Goal: Information Seeking & Learning: Check status

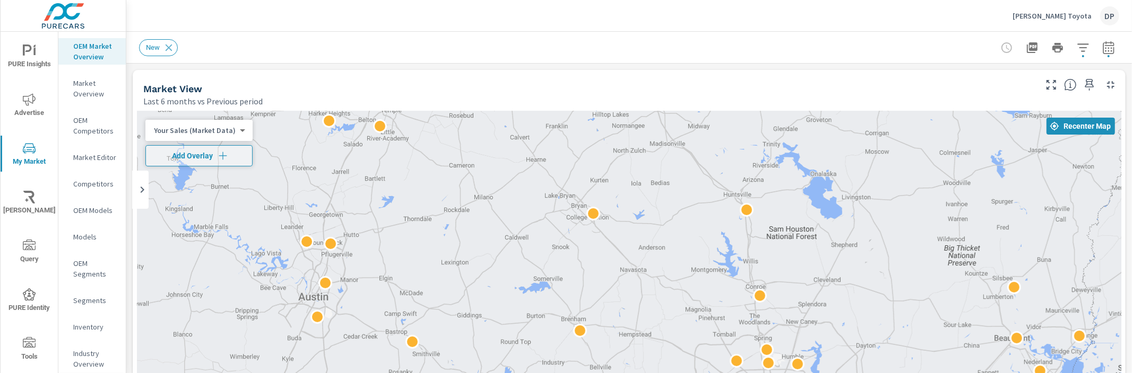
scroll to position [622, 0]
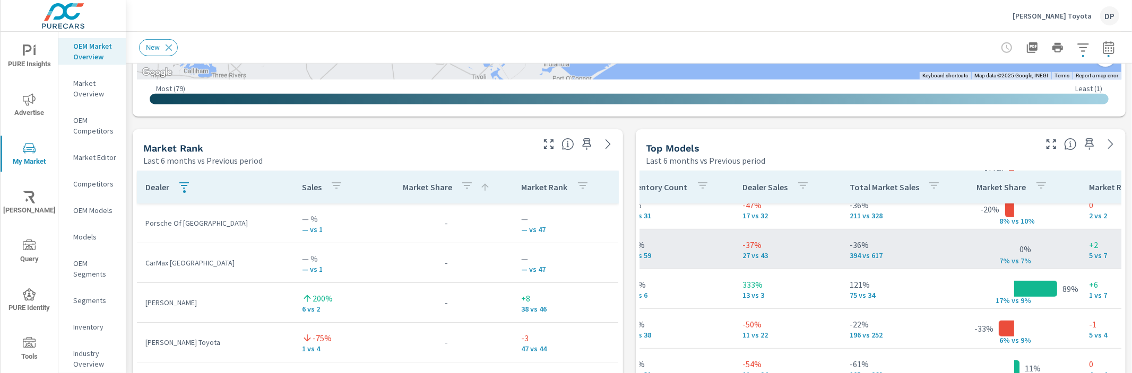
scroll to position [491, 305]
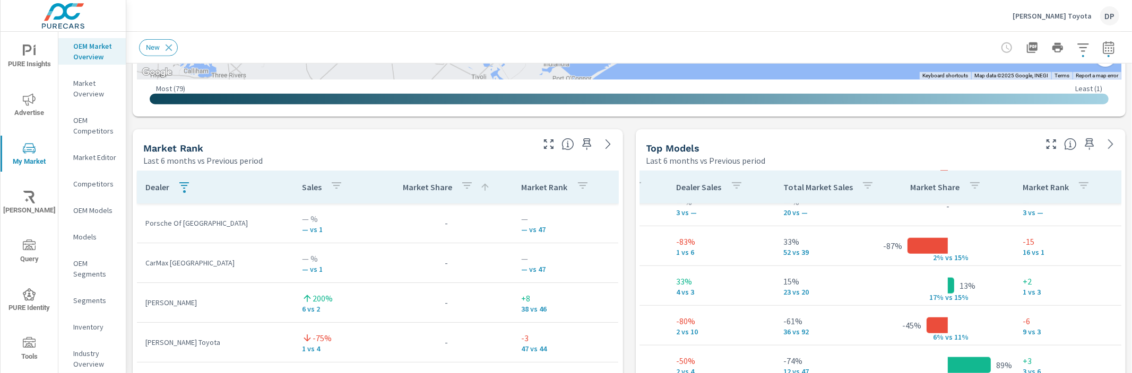
scroll to position [0, 305]
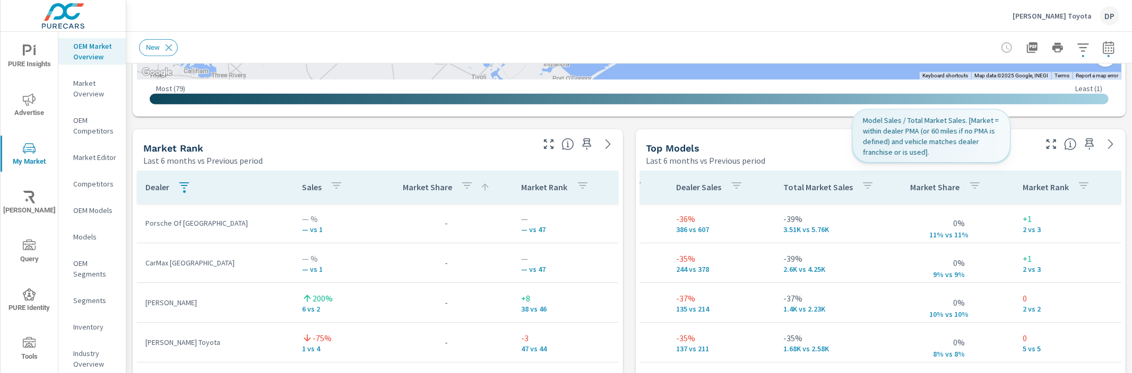
click at [934, 189] on p "Market Share" at bounding box center [934, 187] width 49 height 11
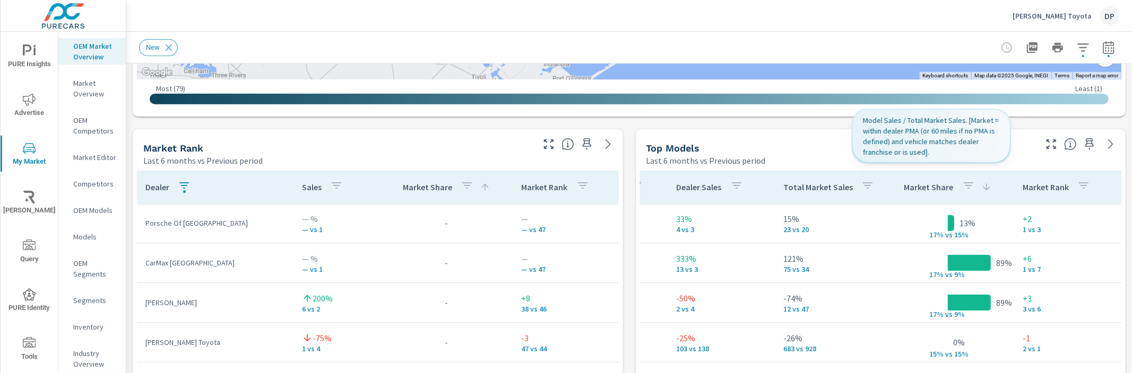
click at [934, 189] on p "Market Share" at bounding box center [928, 187] width 49 height 11
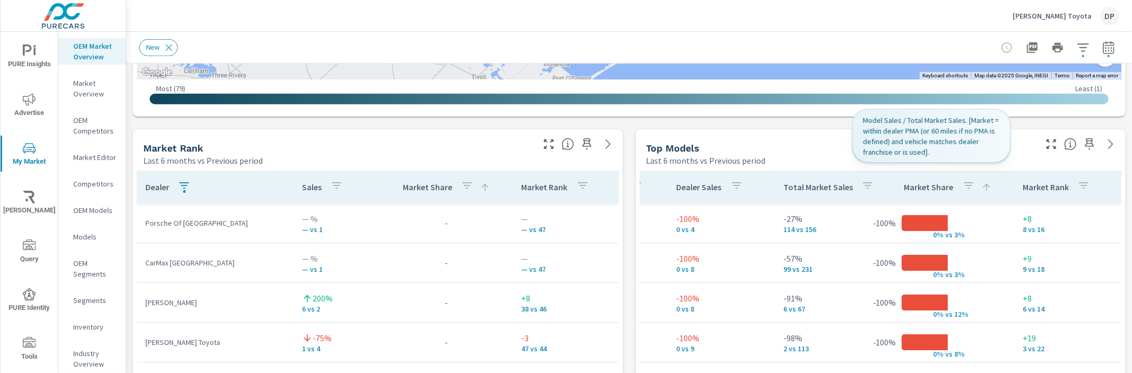
click at [929, 186] on p "Market Share" at bounding box center [928, 187] width 49 height 11
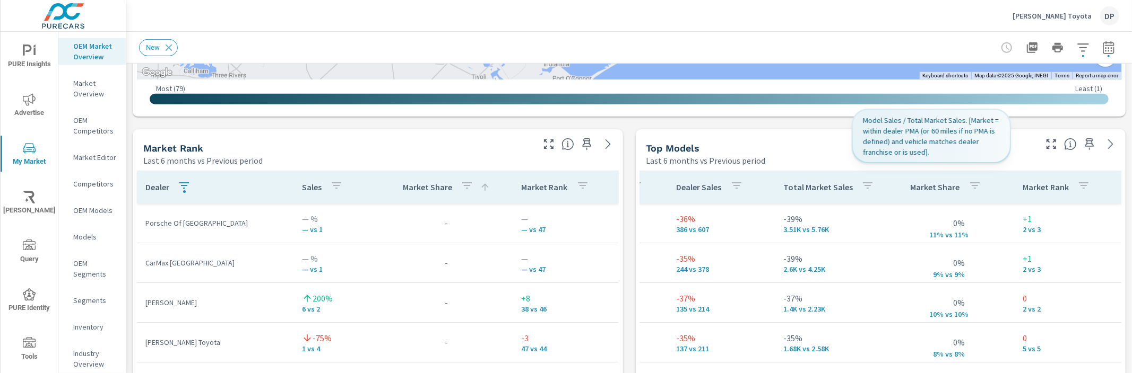
click at [968, 186] on icon "button" at bounding box center [974, 185] width 13 height 13
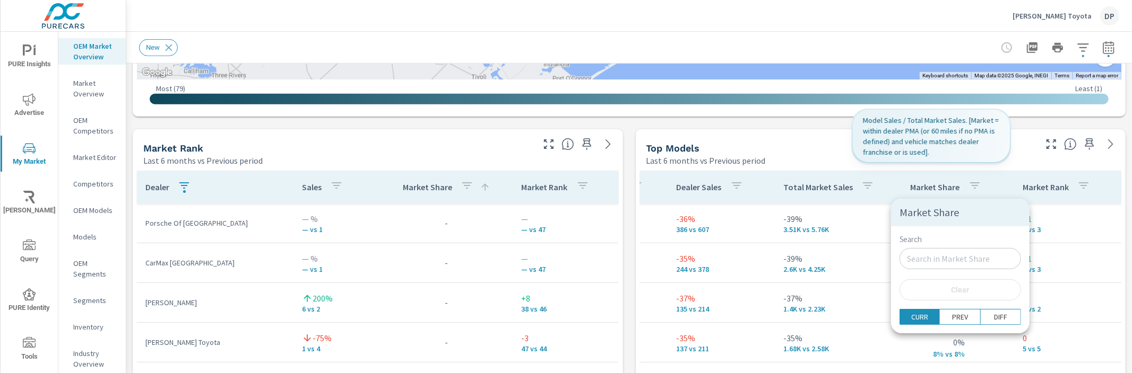
click at [897, 189] on div at bounding box center [566, 186] width 1132 height 373
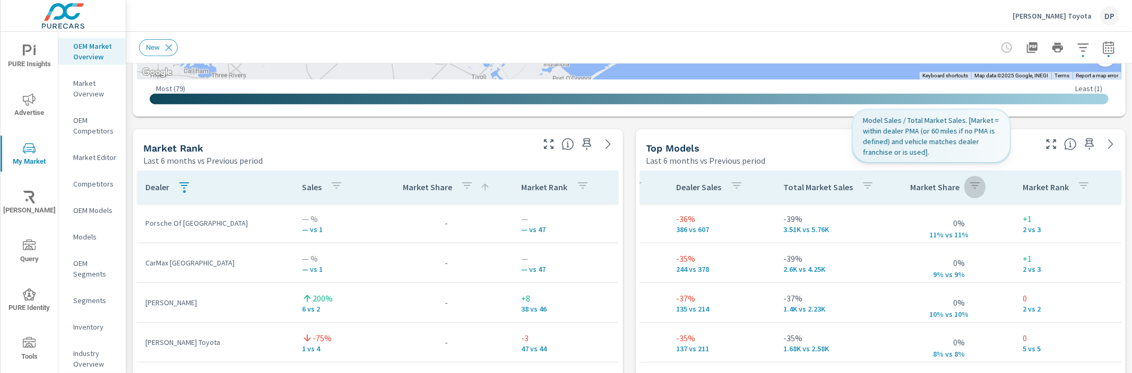
click at [964, 190] on button "button" at bounding box center [974, 187] width 21 height 24
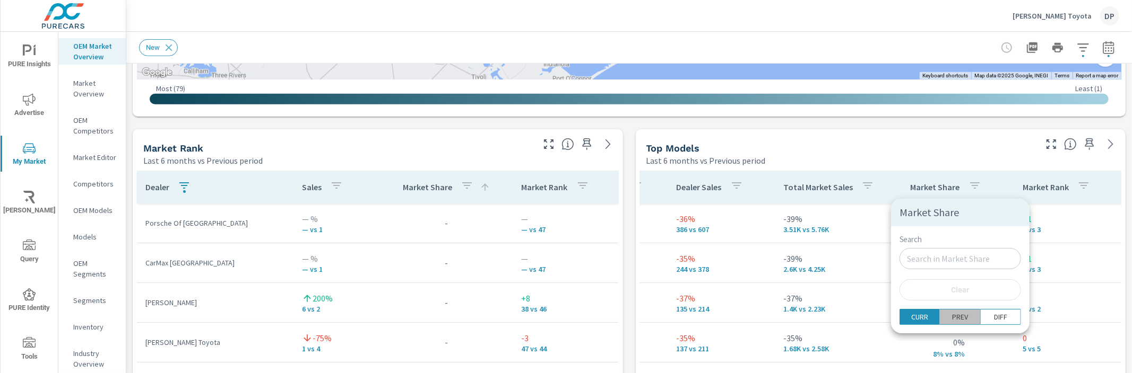
click at [955, 320] on span "PREV" at bounding box center [959, 317] width 33 height 11
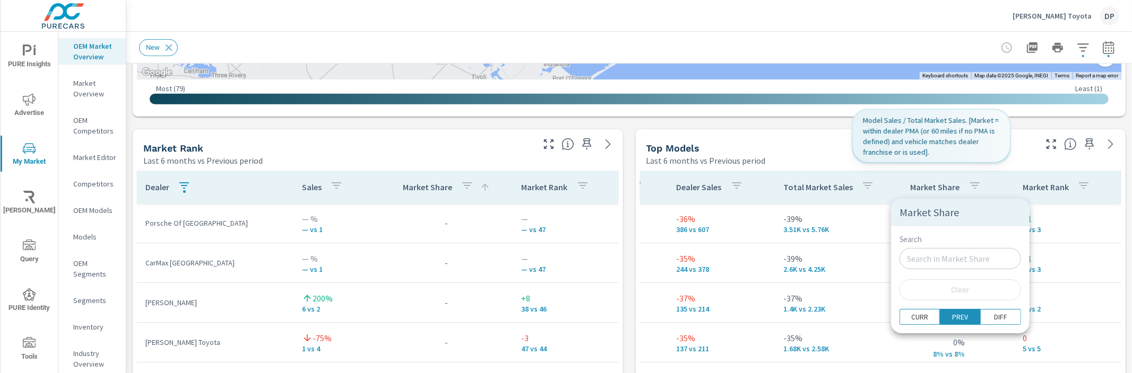
click at [877, 177] on div at bounding box center [566, 186] width 1132 height 373
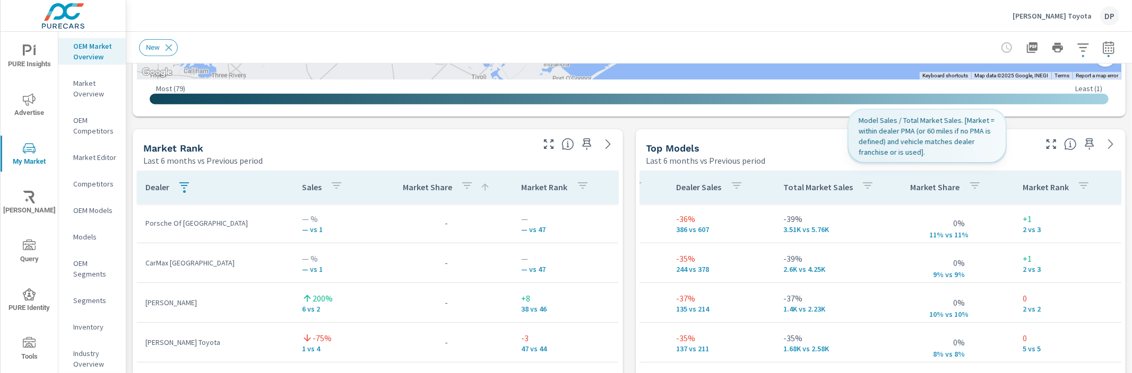
click at [921, 188] on p "Market Share" at bounding box center [934, 187] width 49 height 11
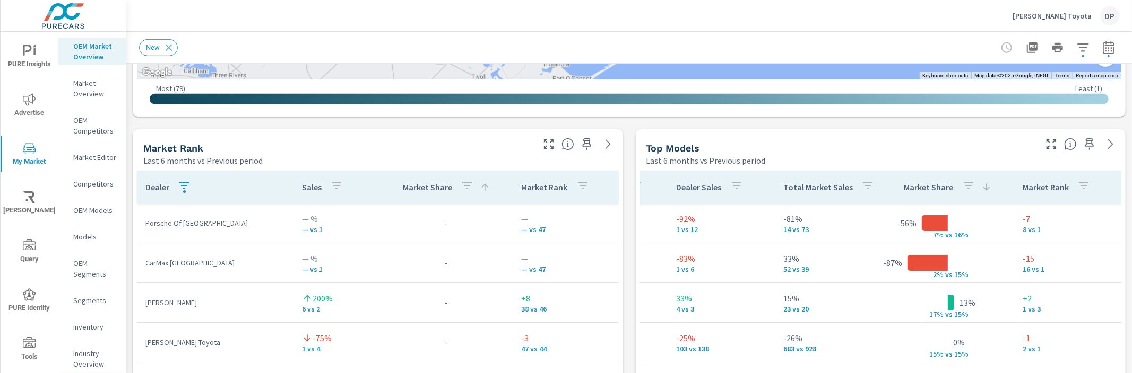
click at [921, 188] on p "Market Share" at bounding box center [928, 187] width 49 height 11
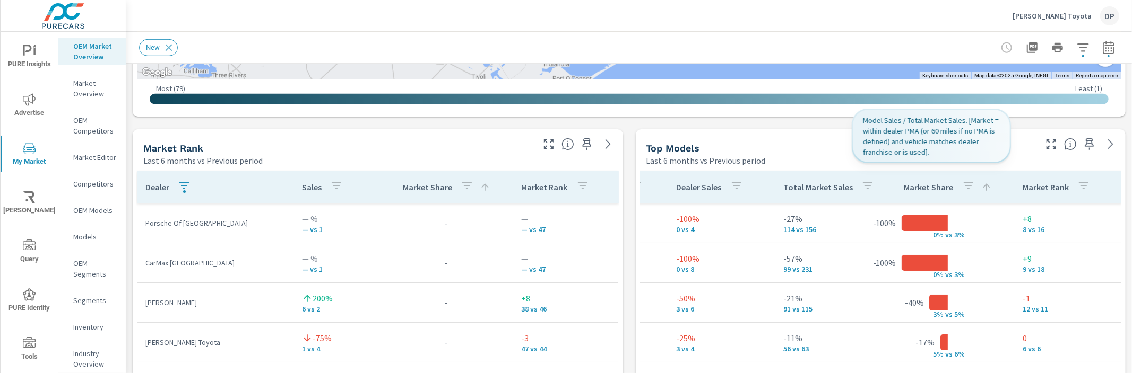
click at [962, 189] on icon "button" at bounding box center [968, 185] width 13 height 13
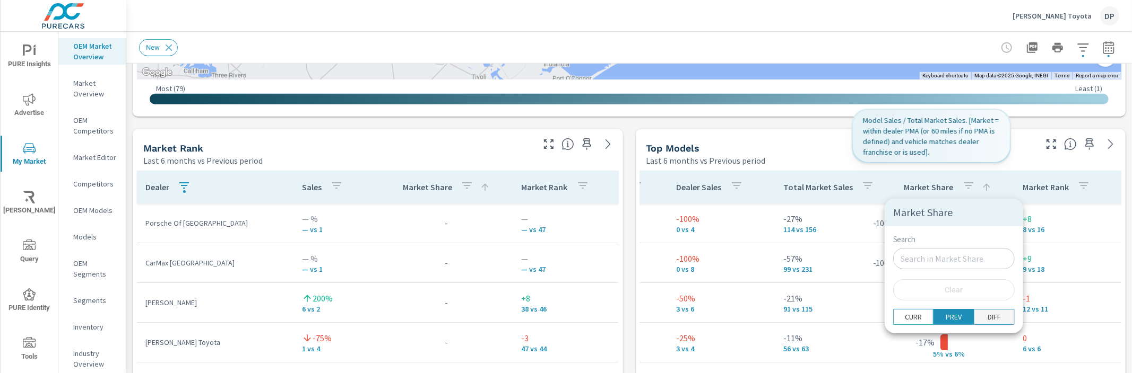
click at [987, 315] on p "DIFF" at bounding box center [993, 317] width 13 height 11
click at [898, 167] on div at bounding box center [566, 186] width 1132 height 373
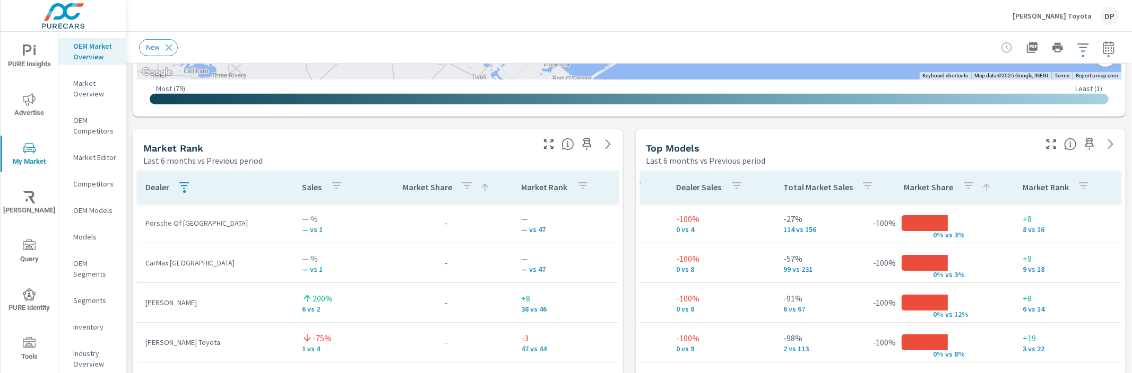
click at [925, 190] on p "Market Share" at bounding box center [928, 187] width 49 height 11
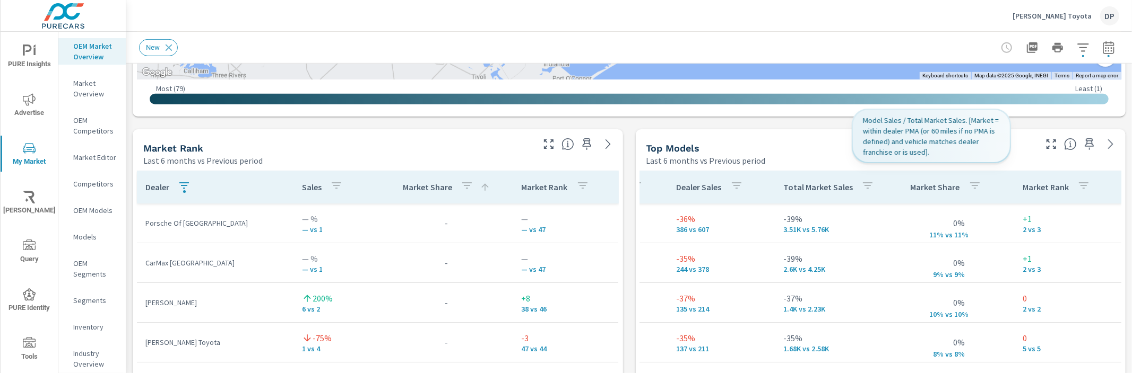
click at [964, 186] on button "button" at bounding box center [974, 187] width 21 height 24
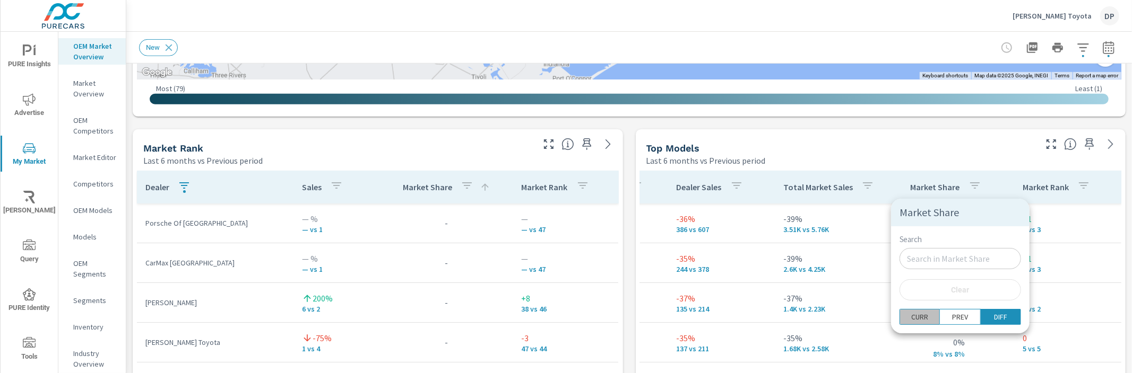
click at [920, 320] on p "CURR" at bounding box center [919, 317] width 17 height 11
click at [867, 172] on div at bounding box center [566, 186] width 1132 height 373
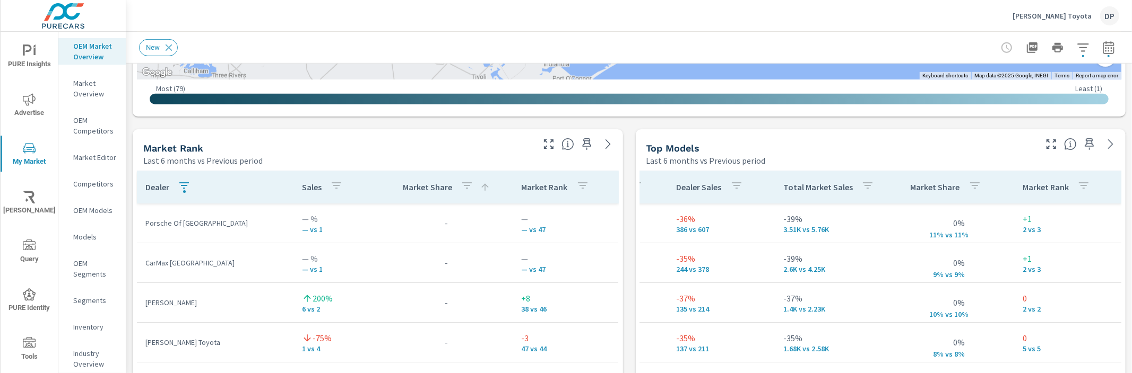
click at [918, 187] on p "Market Share" at bounding box center [934, 187] width 49 height 11
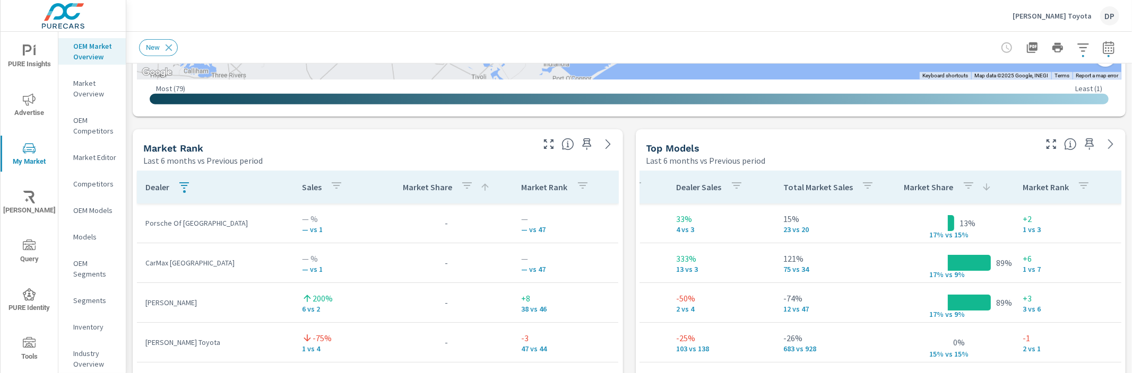
click at [800, 191] on p "Total Market Sales" at bounding box center [817, 187] width 69 height 11
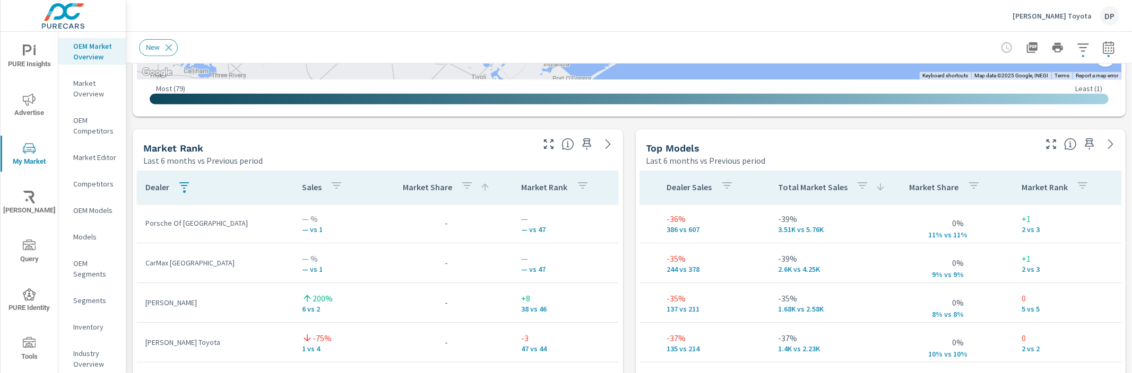
click at [697, 192] on p "Dealer Sales" at bounding box center [689, 187] width 45 height 11
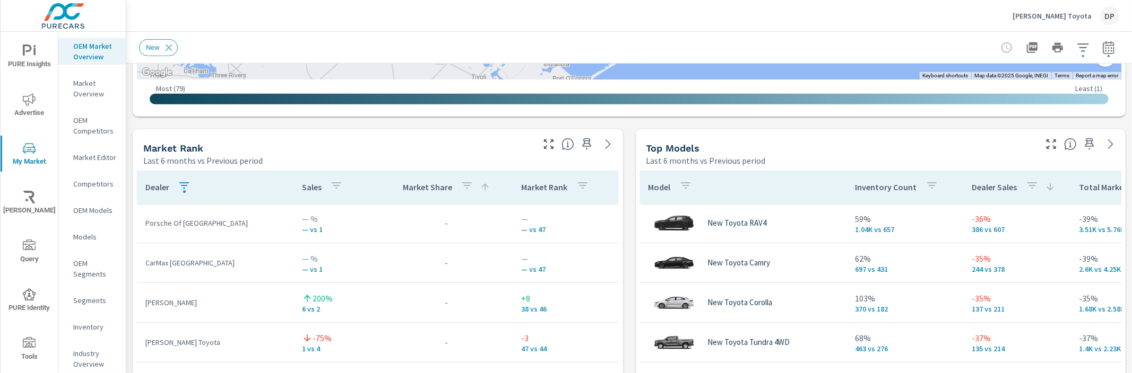
click at [547, 189] on p "Market Rank" at bounding box center [544, 187] width 46 height 11
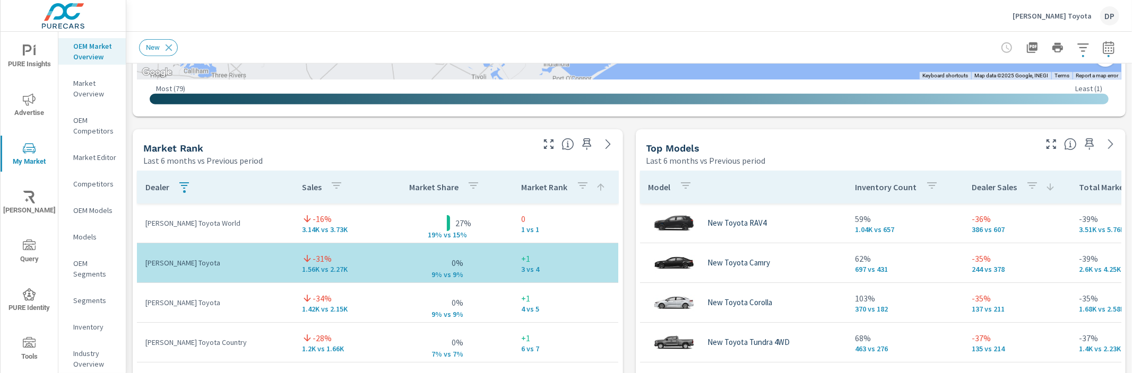
click at [547, 189] on p "Market Rank" at bounding box center [544, 187] width 46 height 11
